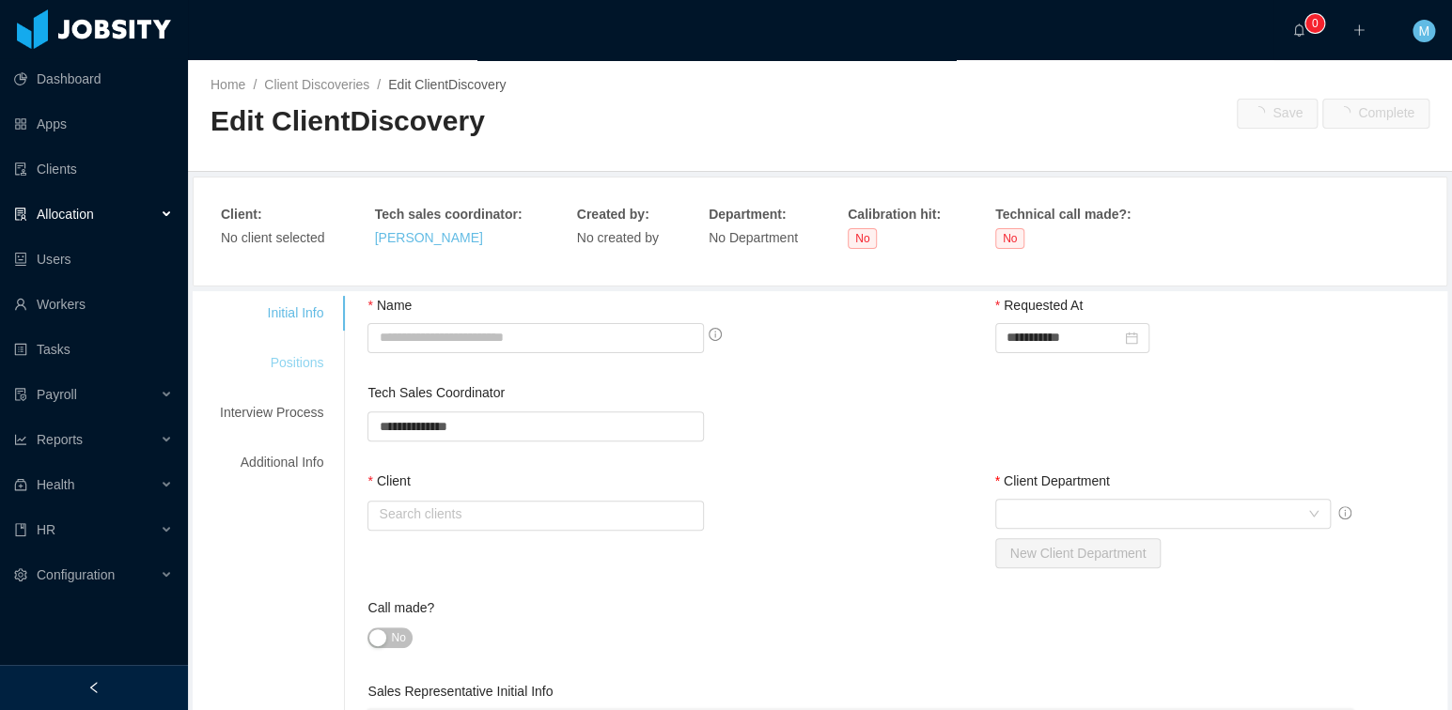
type input "**********"
type input "*"
type textarea "**********"
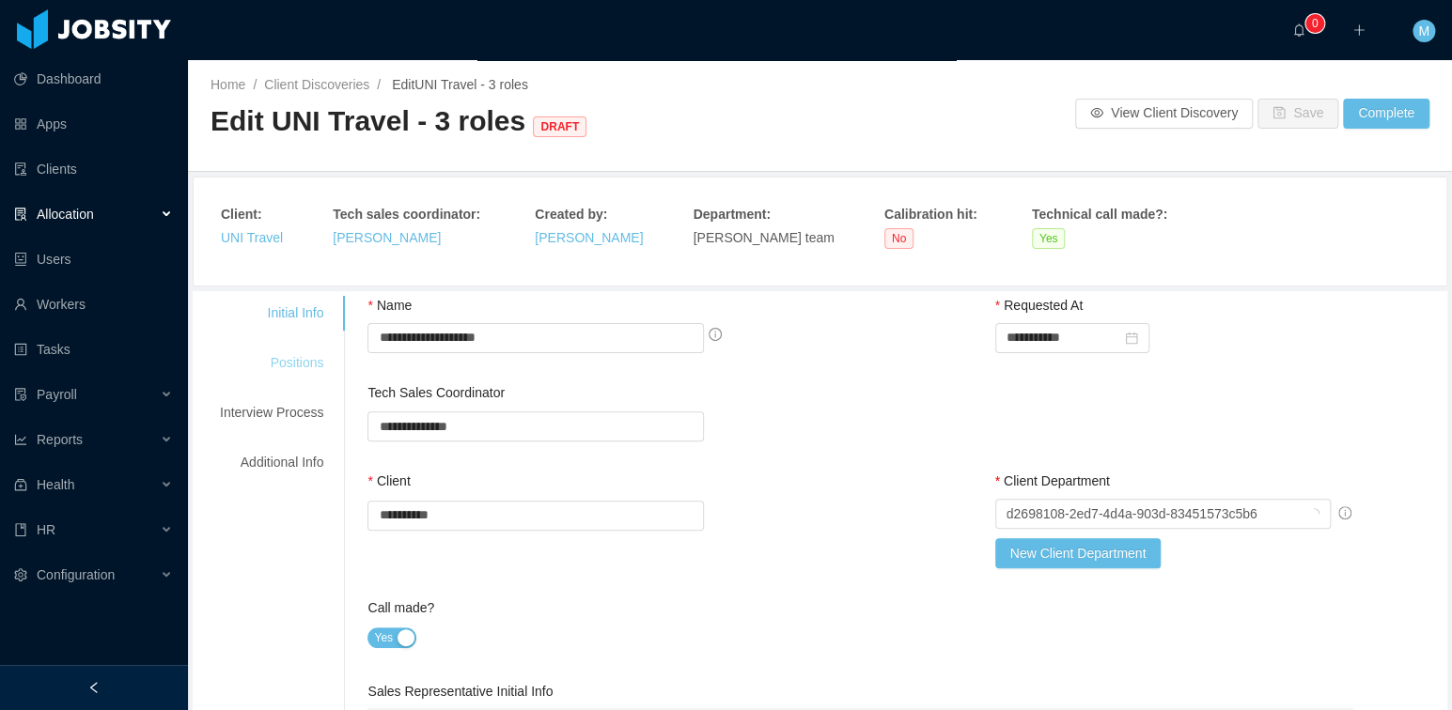
click at [294, 351] on div "Positions" at bounding box center [271, 363] width 148 height 35
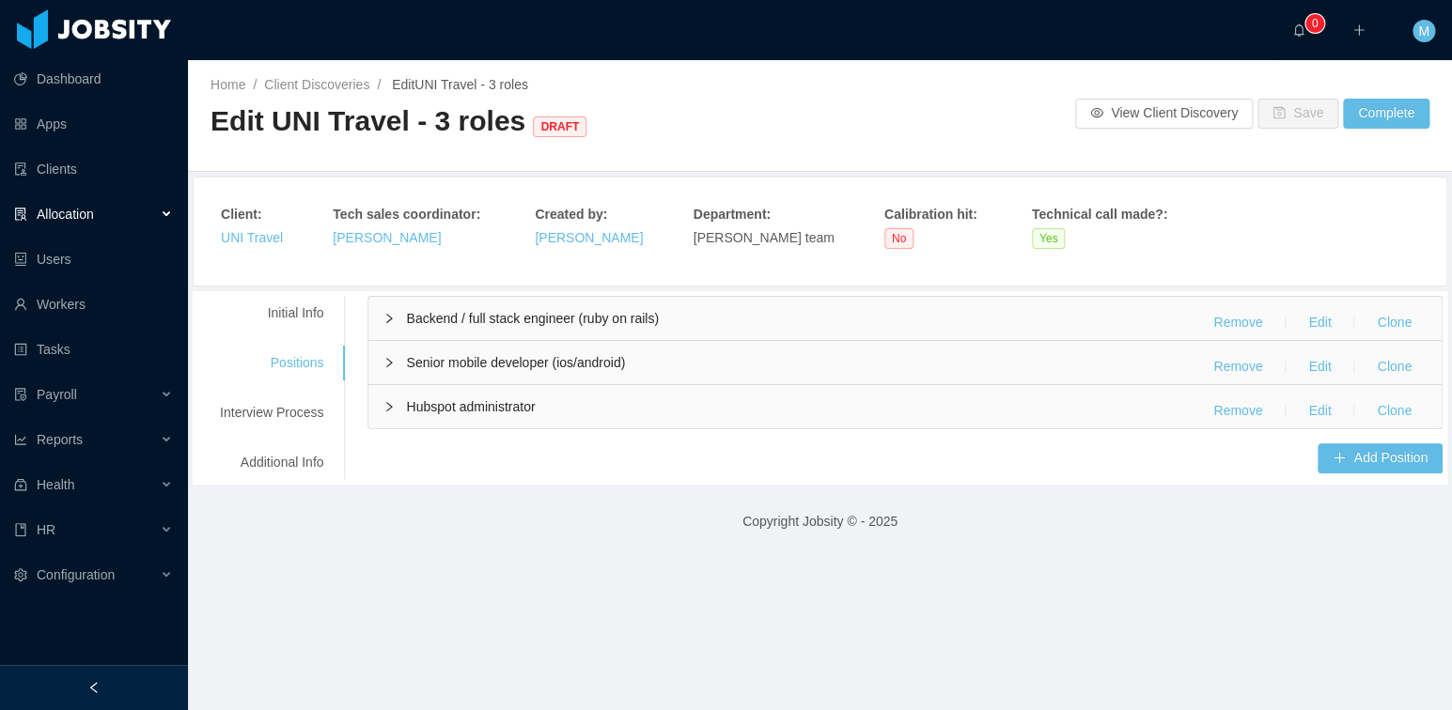
click at [549, 327] on div "Backend / full stack engineer (ruby on rails) Remove Edit Clone" at bounding box center [904, 318] width 1073 height 43
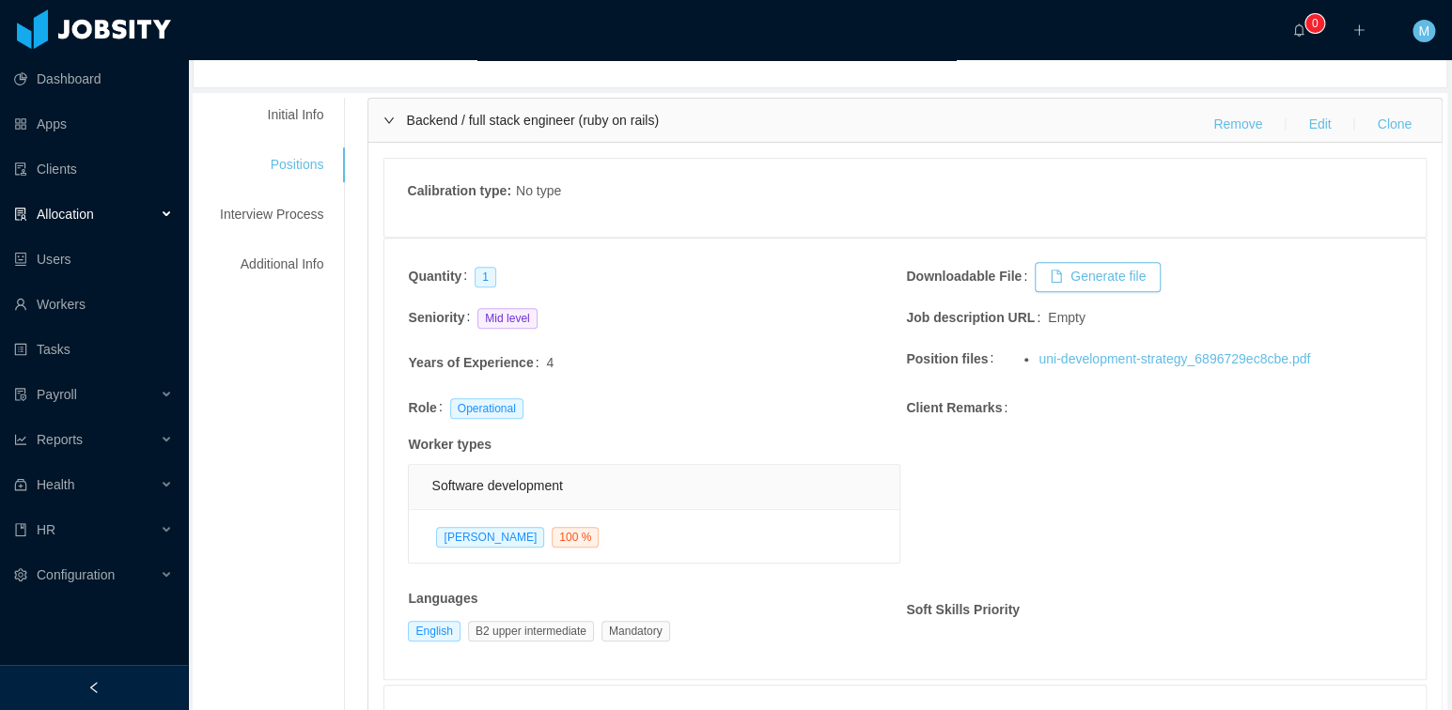
scroll to position [11, 0]
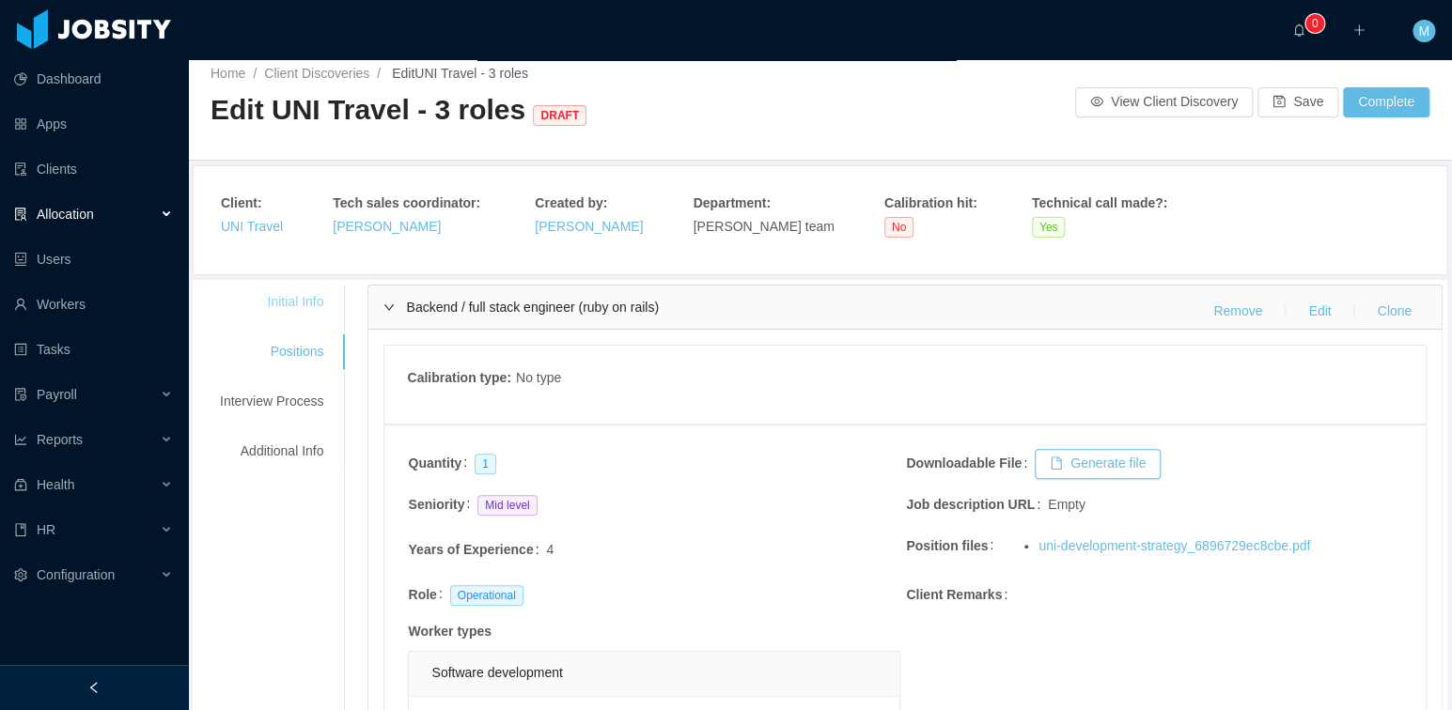
click at [299, 295] on div "Initial Info" at bounding box center [271, 302] width 148 height 35
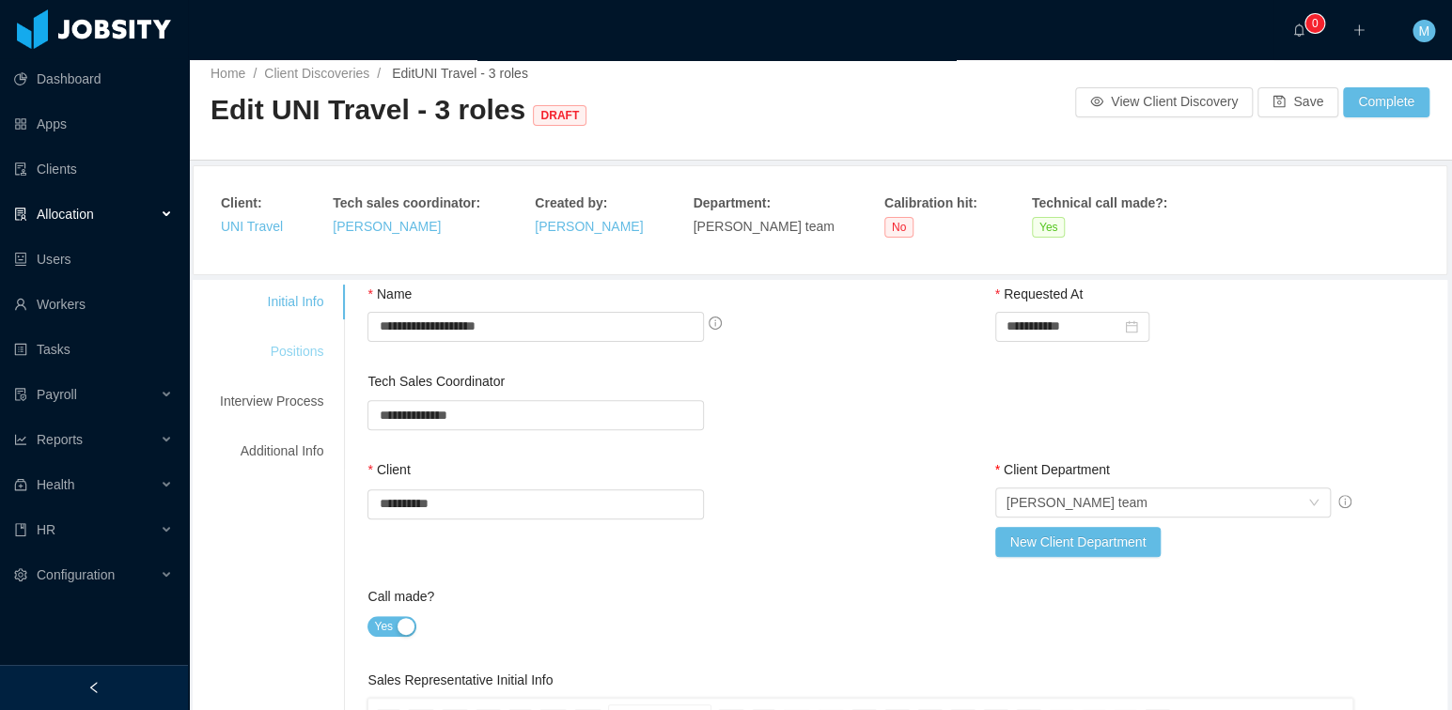
drag, startPoint x: 302, startPoint y: 348, endPoint x: 315, endPoint y: 348, distance: 13.2
click at [303, 348] on div "Positions" at bounding box center [271, 351] width 148 height 35
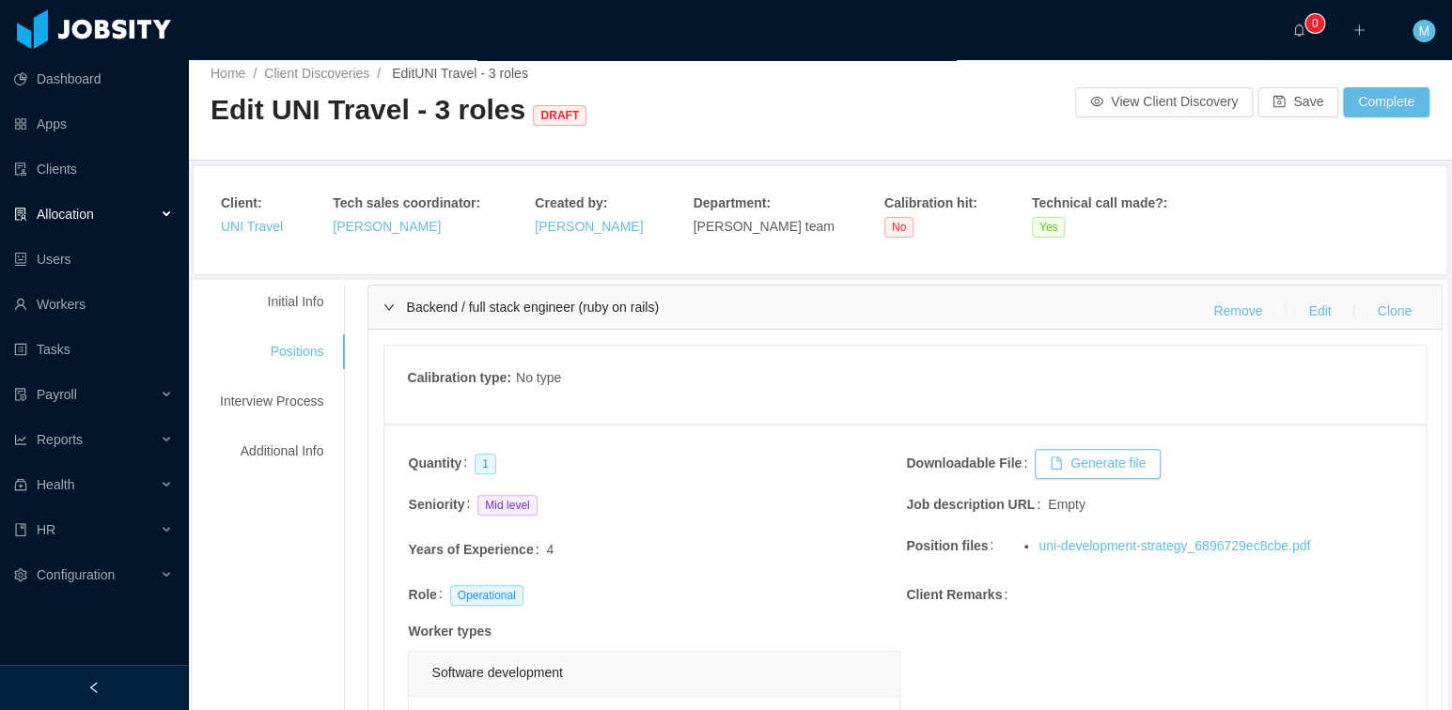
click at [424, 308] on span "Backend / full stack engineer (ruby on rails)" at bounding box center [532, 307] width 252 height 15
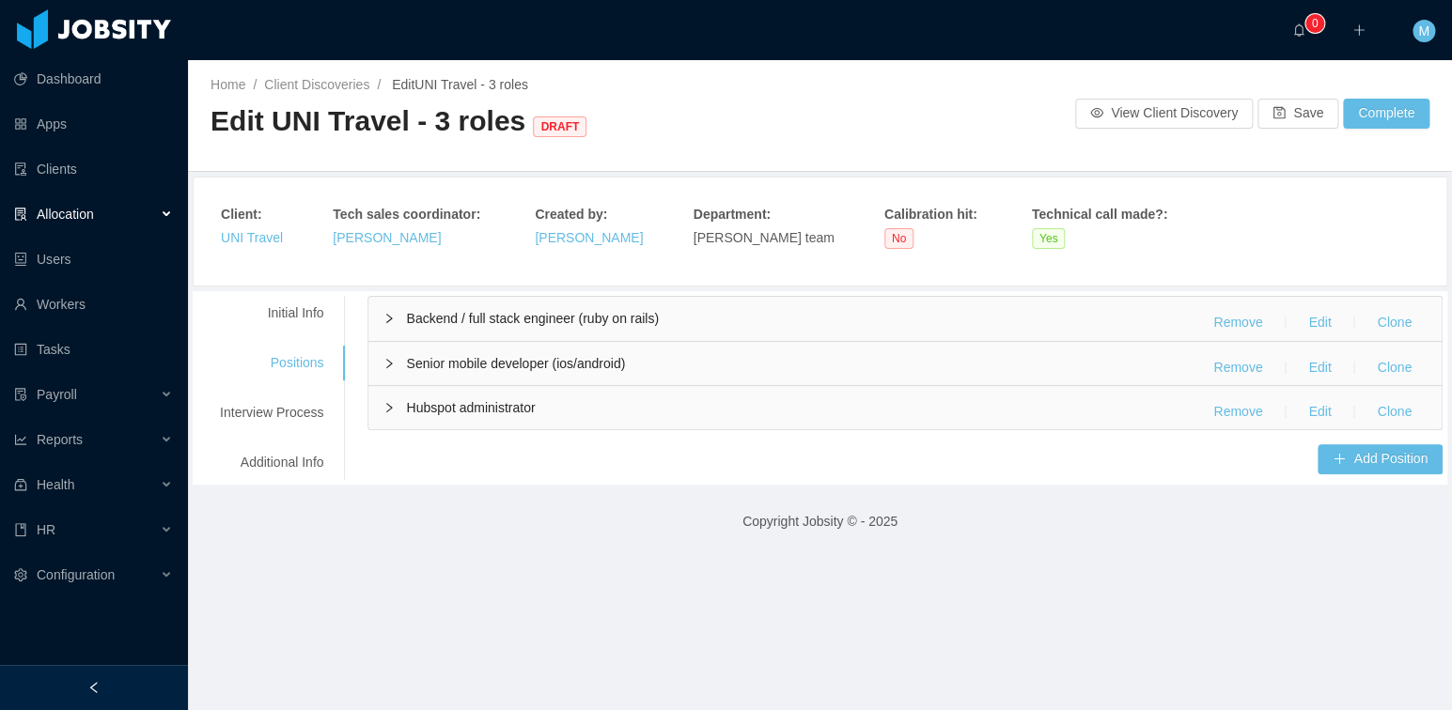
scroll to position [0, 0]
click at [498, 364] on span "Senior mobile developer (ios/android)" at bounding box center [515, 362] width 219 height 15
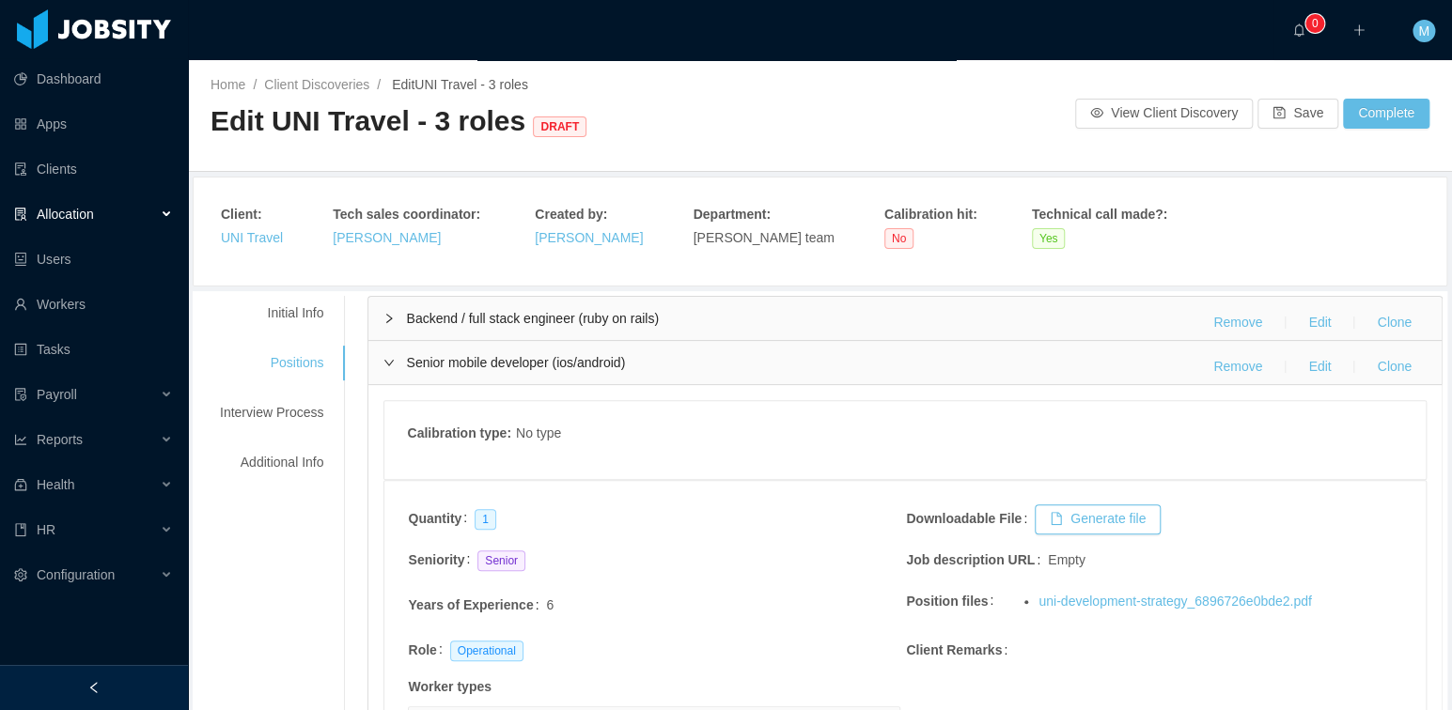
click at [409, 366] on span "Senior mobile developer (ios/android)" at bounding box center [515, 362] width 219 height 15
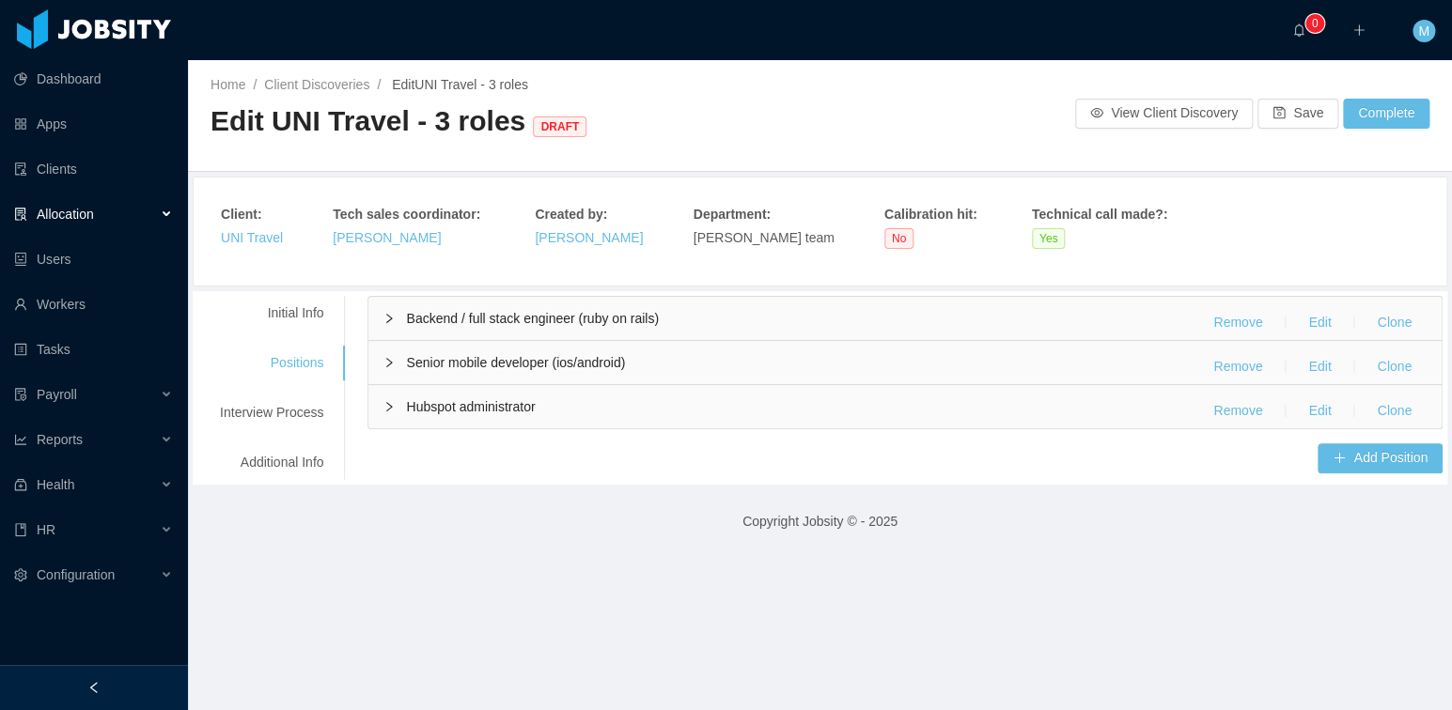
click at [474, 402] on span "Hubspot administrator" at bounding box center [470, 406] width 129 height 15
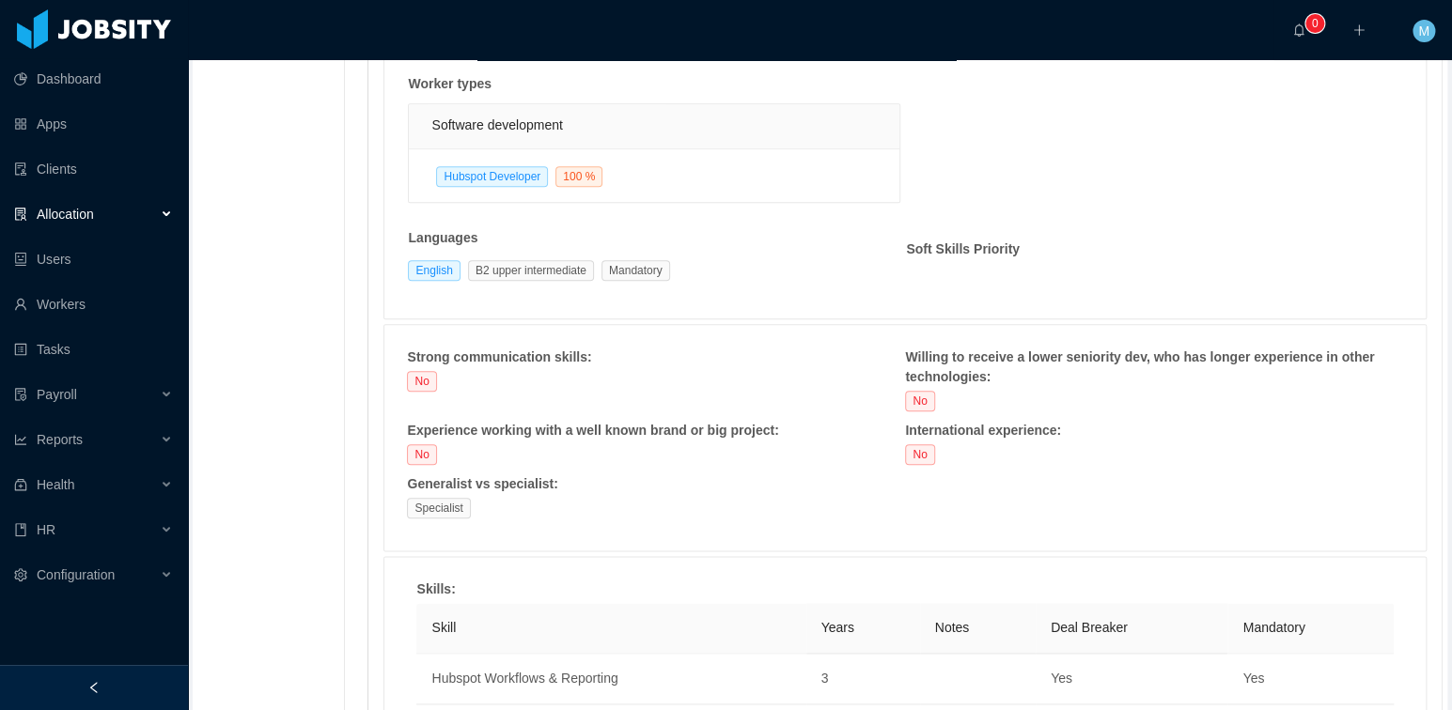
scroll to position [1009, 0]
